Goal: Task Accomplishment & Management: Use online tool/utility

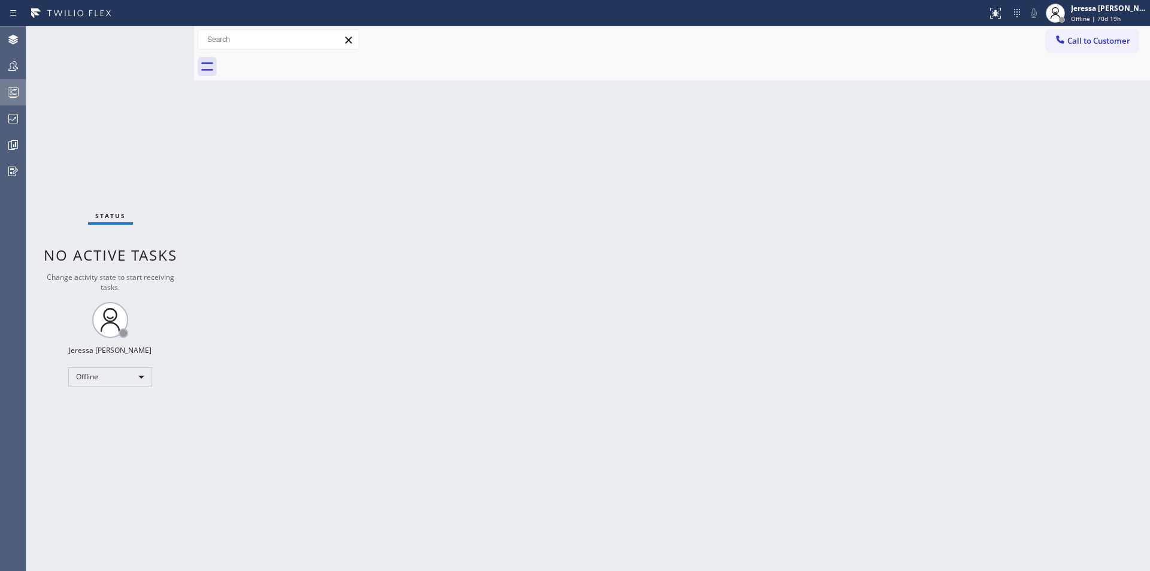
click at [25, 90] on div at bounding box center [13, 92] width 26 height 14
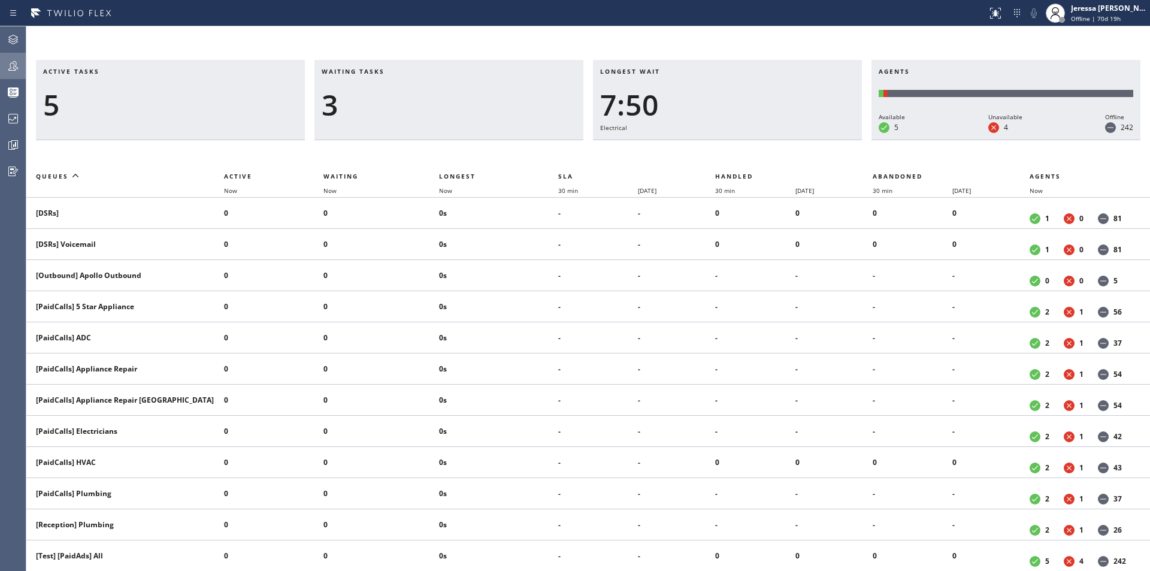
click at [19, 64] on icon at bounding box center [13, 66] width 14 height 14
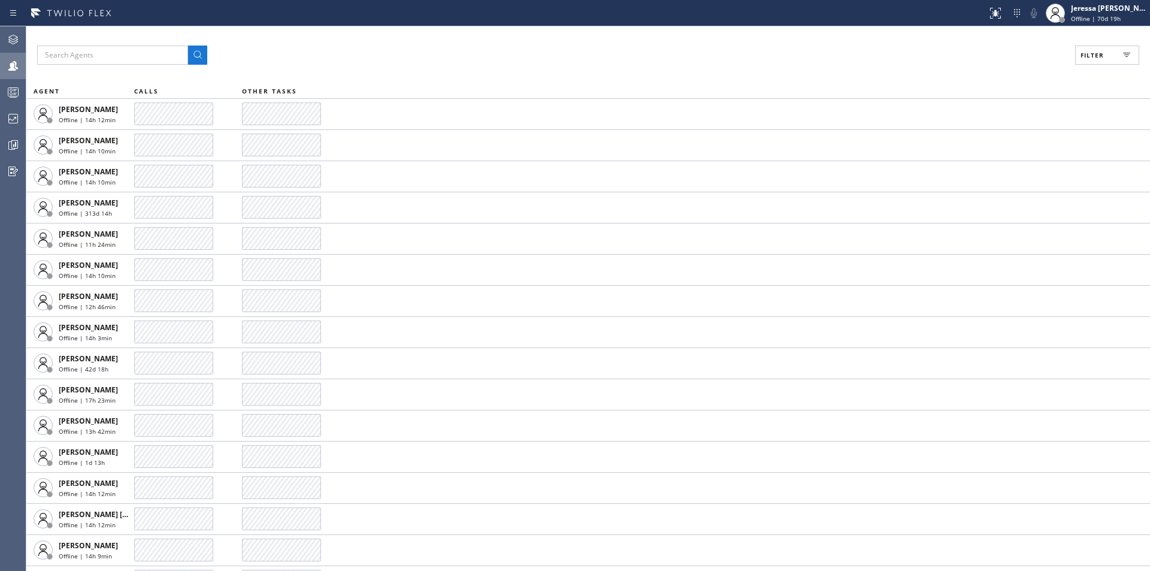
click at [1083, 55] on span "Filter" at bounding box center [1092, 55] width 23 height 8
click at [1003, 142] on label "Available" at bounding box center [1062, 142] width 158 height 10
click at [983, 142] on input "Available" at bounding box center [976, 141] width 14 height 14
checkbox input "true"
drag, startPoint x: 1080, startPoint y: 69, endPoint x: 1072, endPoint y: 71, distance: 8.0
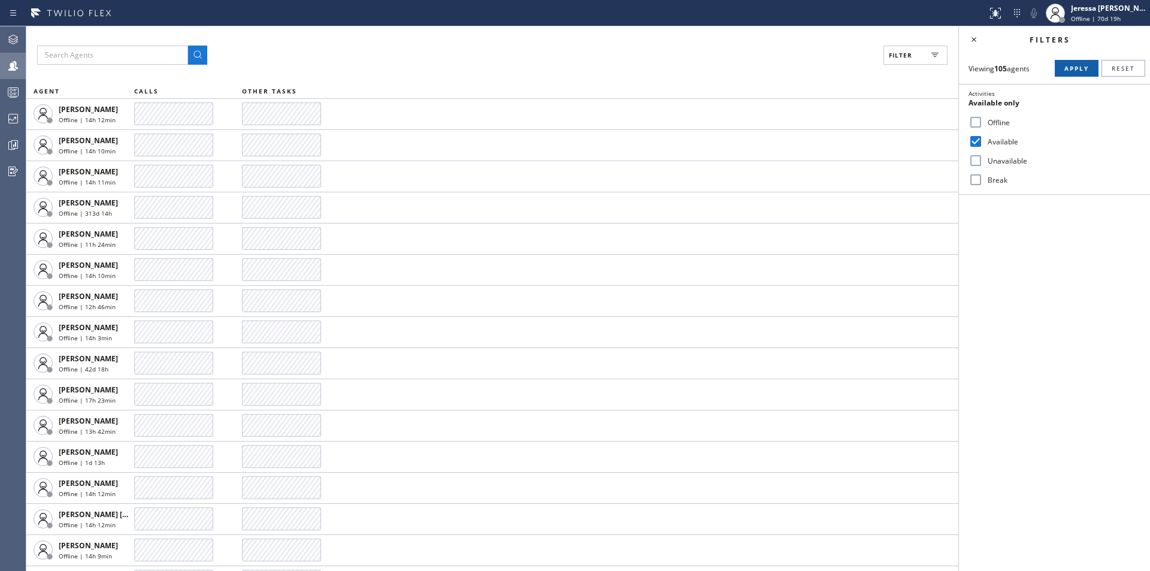
click at [1079, 69] on span "Apply" at bounding box center [1076, 68] width 25 height 8
